Goal: Task Accomplishment & Management: Use online tool/utility

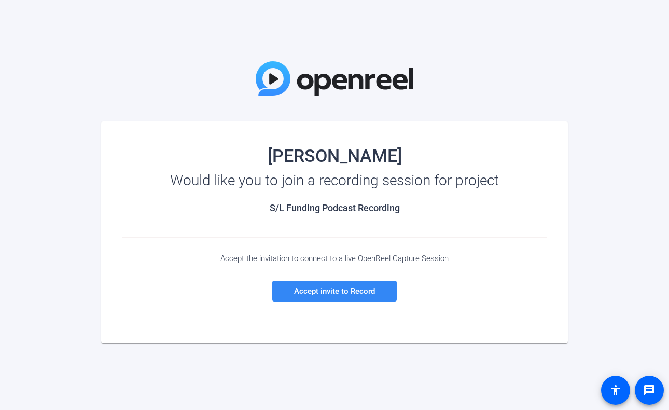
click at [330, 294] on span "Accept invite to Record" at bounding box center [334, 290] width 81 height 9
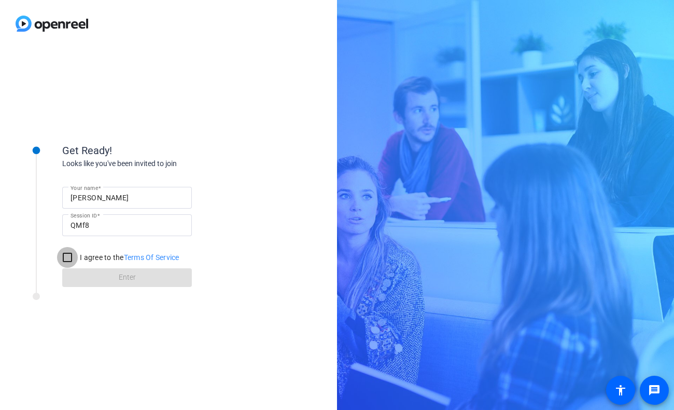
click at [62, 253] on input "I agree to the Terms Of Service" at bounding box center [67, 257] width 21 height 21
checkbox input "true"
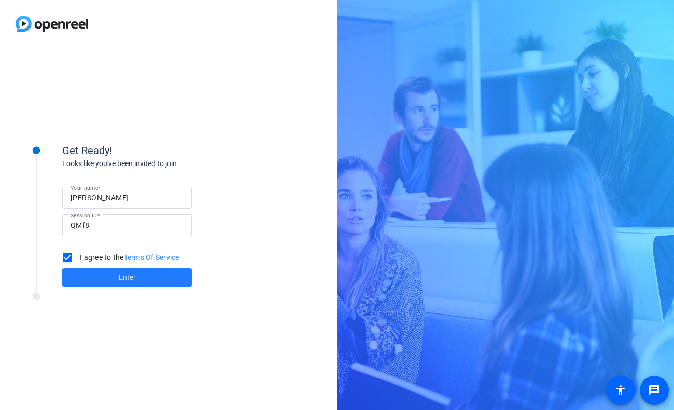
click at [127, 273] on span "Enter" at bounding box center [127, 277] width 17 height 11
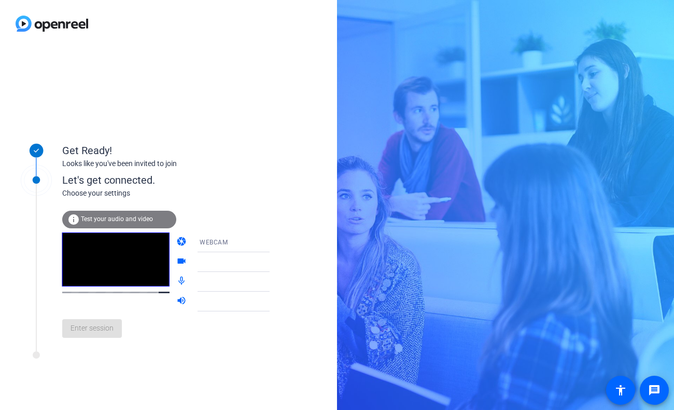
click at [123, 217] on span "Test your audio and video" at bounding box center [117, 218] width 72 height 7
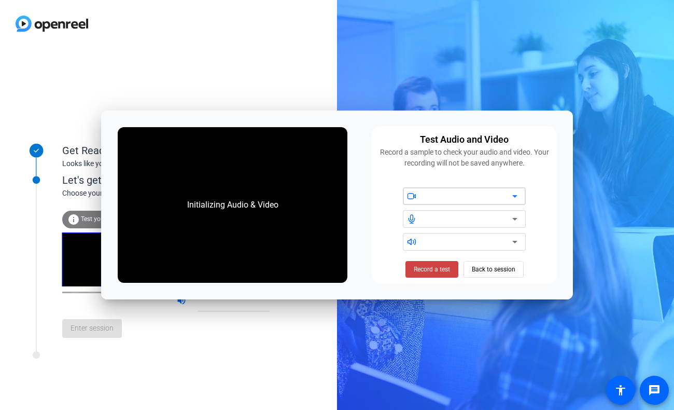
click at [518, 197] on icon at bounding box center [515, 196] width 12 height 12
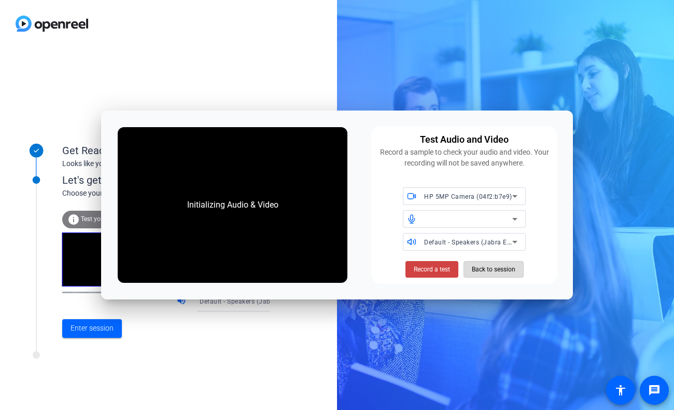
click at [491, 269] on span "Back to session" at bounding box center [494, 269] width 44 height 20
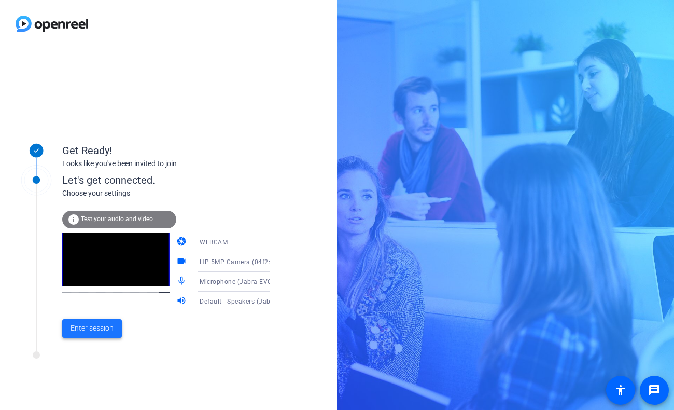
click at [91, 328] on span "Enter session" at bounding box center [92, 328] width 43 height 11
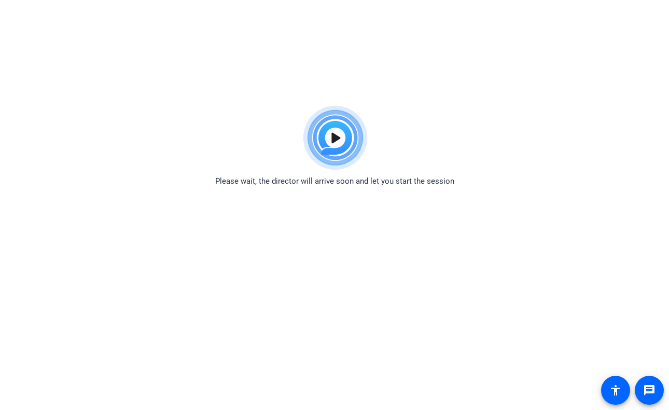
click at [18, 40] on html "Accessibility Screen-Reader Guide, Feedback, and Issue Reporting | New window P…" at bounding box center [334, 205] width 669 height 410
click at [335, 138] on img at bounding box center [335, 138] width 76 height 75
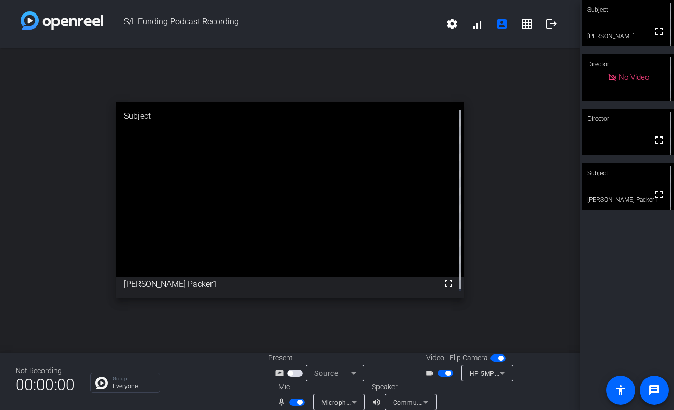
click at [502, 371] on icon at bounding box center [502, 373] width 12 height 12
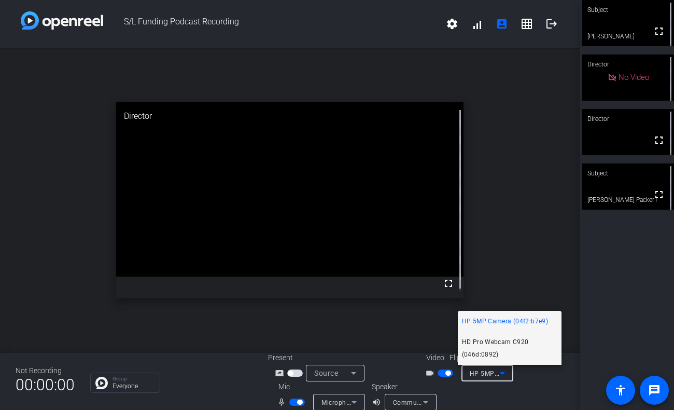
click at [516, 341] on span "HD Pro Webcam C920 (046d:0892)" at bounding box center [509, 348] width 95 height 25
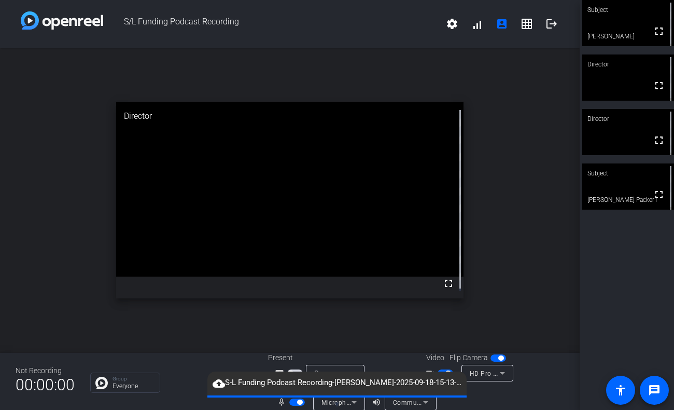
click at [440, 370] on span "button" at bounding box center [446, 372] width 16 height 7
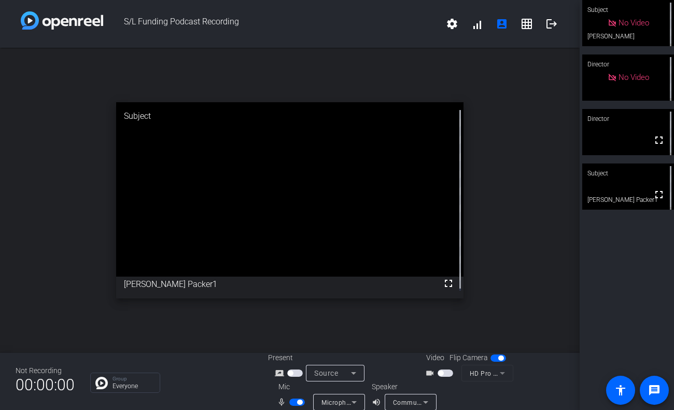
click at [444, 374] on span "button" at bounding box center [446, 372] width 16 height 7
